Goal: Task Accomplishment & Management: Manage account settings

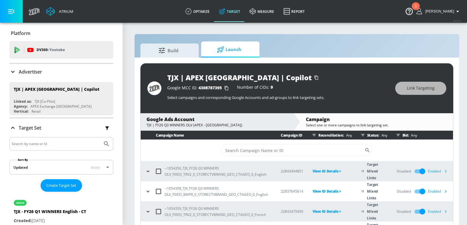
scroll to position [35, 0]
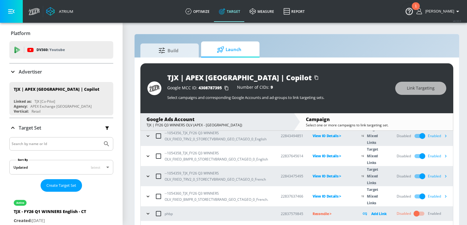
click at [60, 79] on div "Advertiser" at bounding box center [61, 72] width 104 height 16
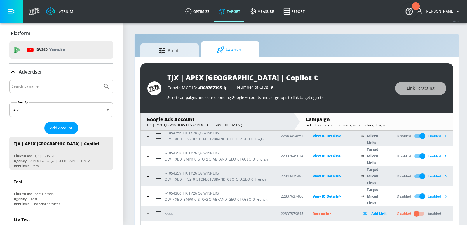
click at [53, 89] on input "Search by name" at bounding box center [56, 87] width 88 height 8
type input "[PERSON_NAME]"
click at [100, 80] on button "Submit Search" at bounding box center [106, 86] width 13 height 13
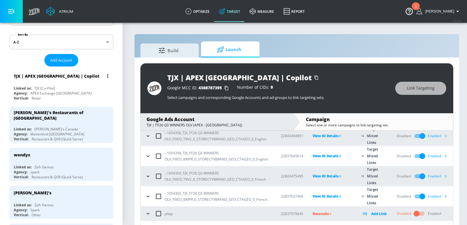
scroll to position [68, 0]
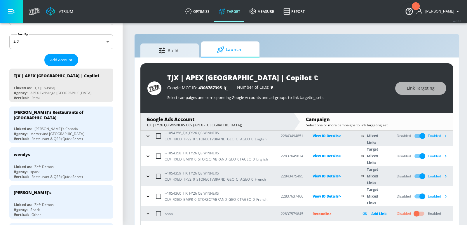
click at [68, 118] on div "[PERSON_NAME]'s Restaurants of [GEOGRAPHIC_DATA]" at bounding box center [63, 115] width 98 height 17
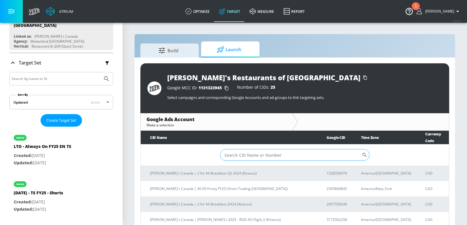
click at [257, 149] on input "Sort By" at bounding box center [291, 155] width 142 height 12
click at [252, 151] on input "Sort By" at bounding box center [291, 155] width 142 height 12
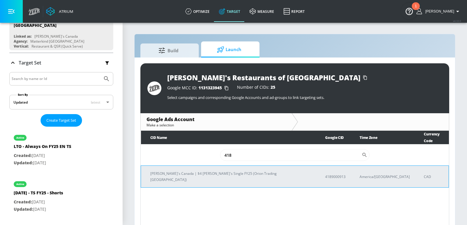
type input "418"
click at [243, 170] on p "[PERSON_NAME]'s Canada | $4 [PERSON_NAME]'s Single FY25 (Orion Trading [GEOGRAP…" at bounding box center [230, 176] width 161 height 12
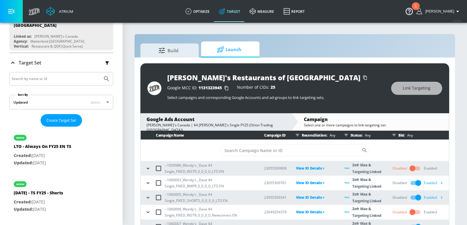
scroll to position [21, 0]
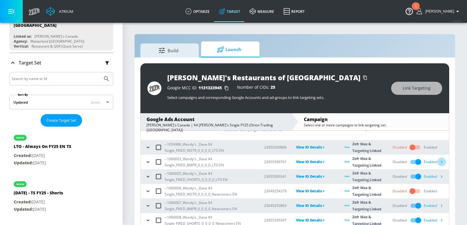
click at [444, 160] on icon "button" at bounding box center [441, 162] width 6 height 6
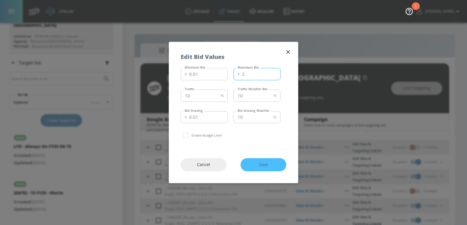
type input "2"
click at [274, 73] on input "2" at bounding box center [261, 74] width 39 height 12
click at [264, 161] on span "Save" at bounding box center [263, 164] width 22 height 7
click at [290, 52] on icon "button" at bounding box center [288, 52] width 6 height 6
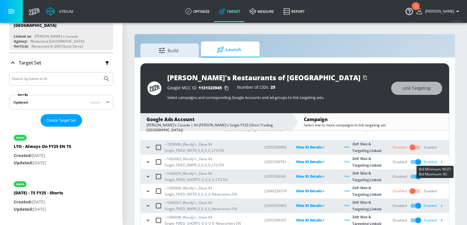
click at [442, 163] on icon "button" at bounding box center [441, 162] width 6 height 6
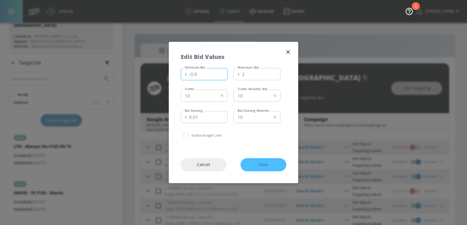
click at [221, 75] on input "-0.9" at bounding box center [208, 74] width 39 height 12
click at [221, 72] on input "0.01" at bounding box center [208, 74] width 39 height 12
click at [221, 72] on input "1.01" at bounding box center [208, 74] width 39 height 12
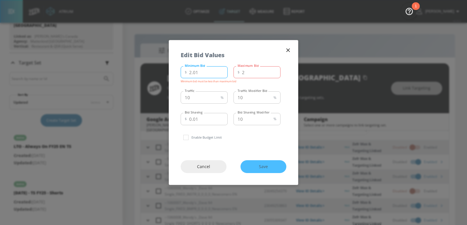
click at [221, 72] on input "2.01" at bounding box center [208, 72] width 39 height 12
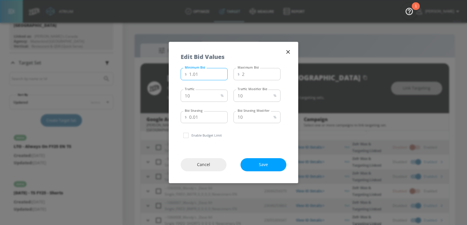
click at [221, 74] on input "1.01" at bounding box center [208, 74] width 39 height 12
click at [209, 74] on input "1.01" at bounding box center [208, 74] width 39 height 12
type input "1.35"
click at [262, 167] on span "Save" at bounding box center [263, 164] width 22 height 7
click at [288, 52] on icon "button" at bounding box center [288, 52] width 4 height 4
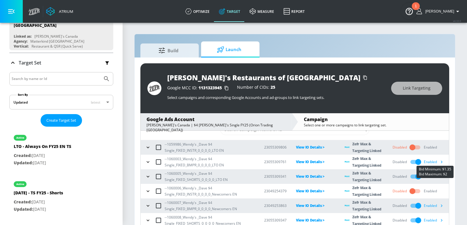
click at [442, 164] on icon "button" at bounding box center [441, 162] width 6 height 6
click at [444, 206] on icon "button" at bounding box center [441, 206] width 6 height 6
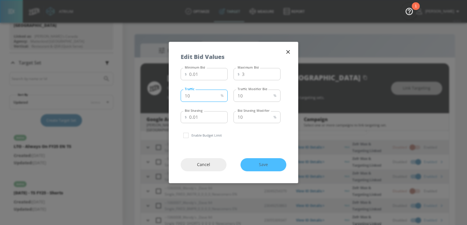
click at [213, 97] on input "10" at bounding box center [200, 96] width 38 height 12
type input "15"
click at [248, 96] on input "10" at bounding box center [252, 96] width 38 height 12
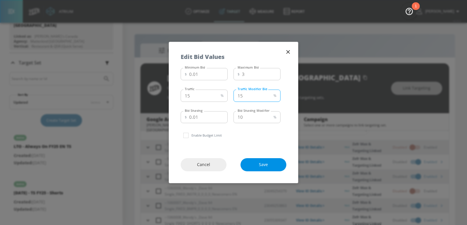
type input "15"
click at [258, 159] on button "Save" at bounding box center [263, 164] width 46 height 13
click at [293, 54] on div "Edit Bid Values" at bounding box center [233, 54] width 129 height 24
click at [288, 51] on icon "button" at bounding box center [288, 52] width 4 height 4
